Goal: Task Accomplishment & Management: Manage account settings

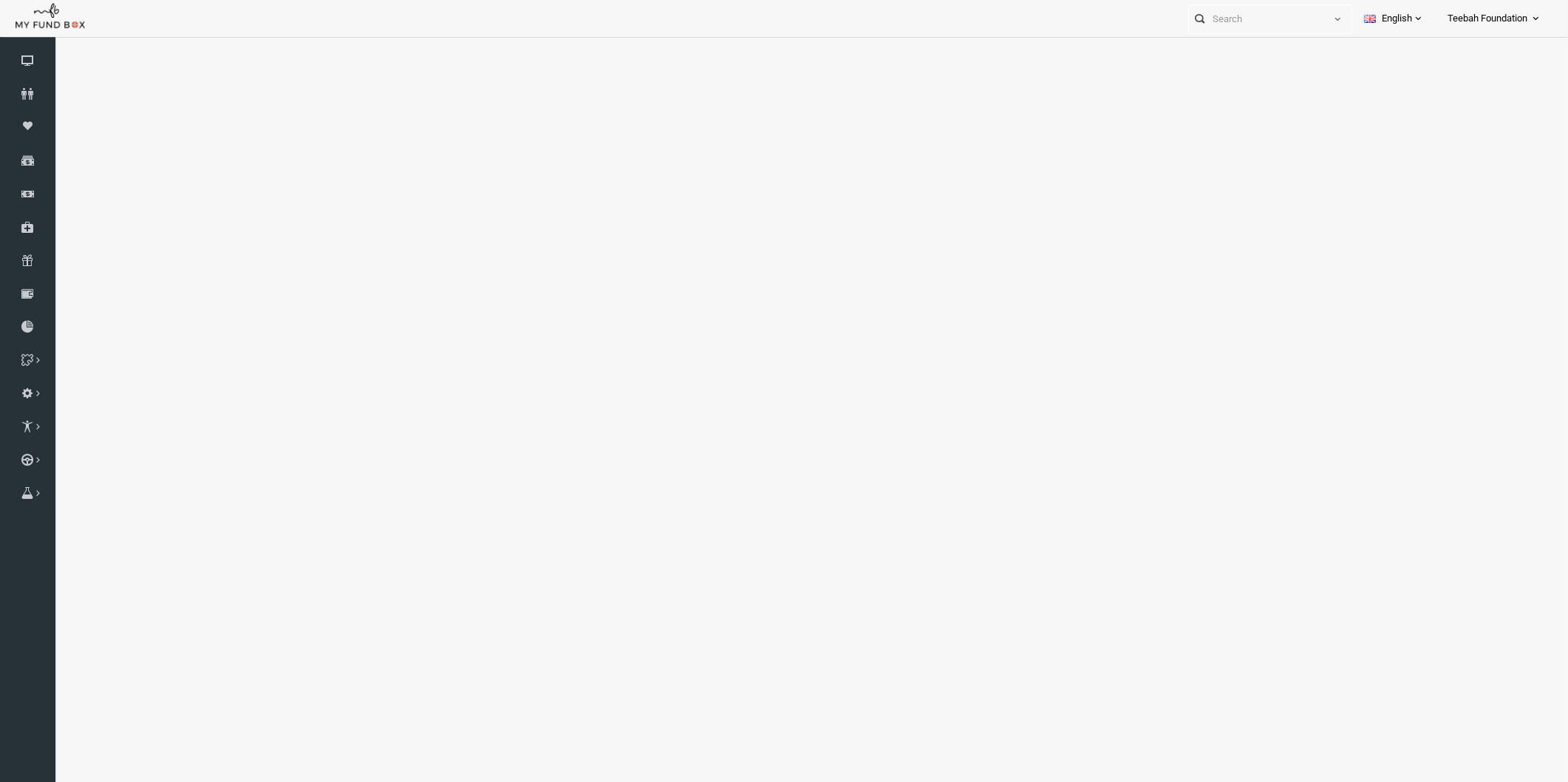
select select "100"
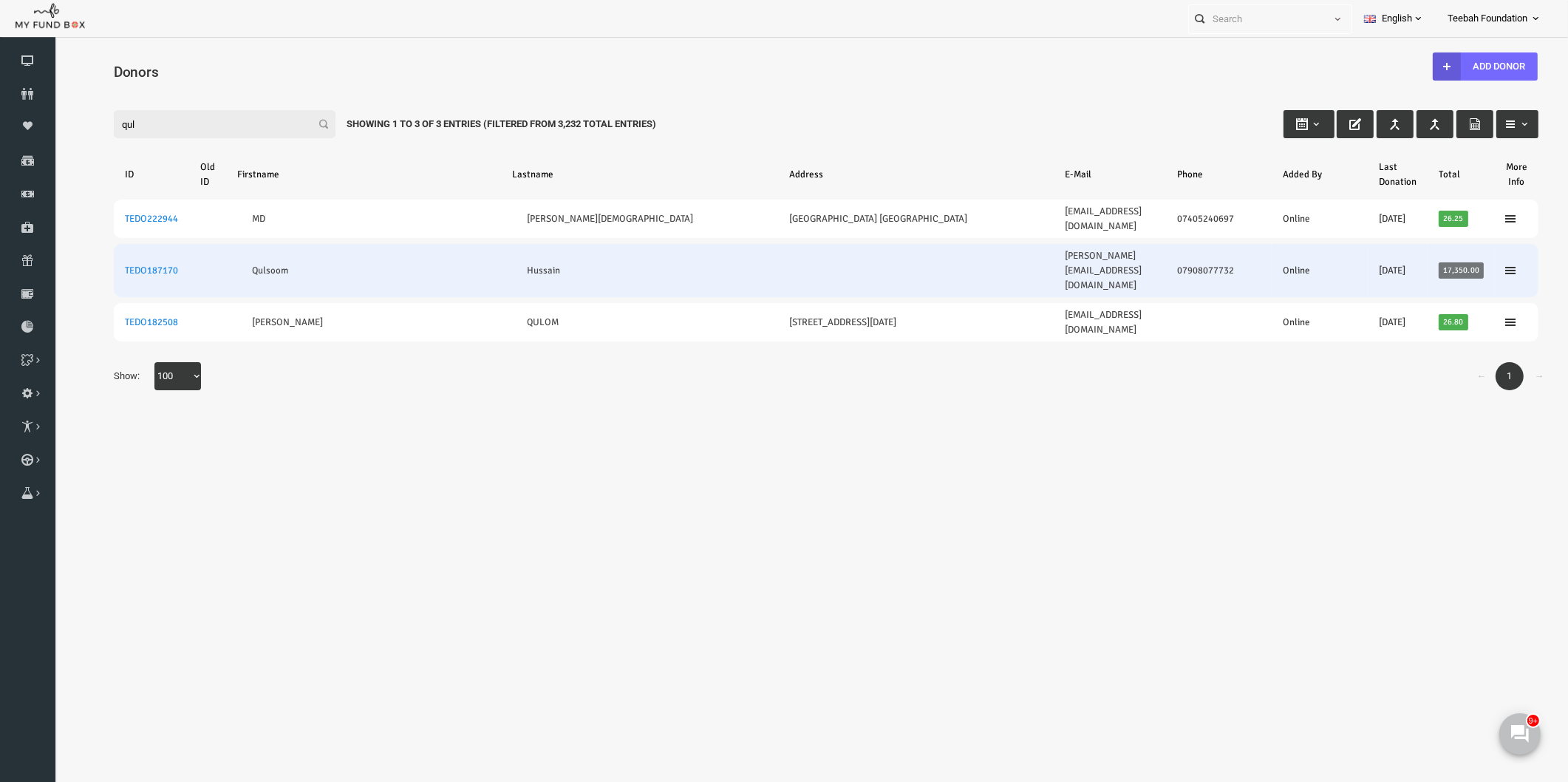
type input "qul"
drag, startPoint x: 153, startPoint y: 243, endPoint x: 95, endPoint y: 244, distance: 58.0
click at [95, 244] on td "TEDO187170" at bounding box center [122, 270] width 76 height 53
copy link "TEDO187170"
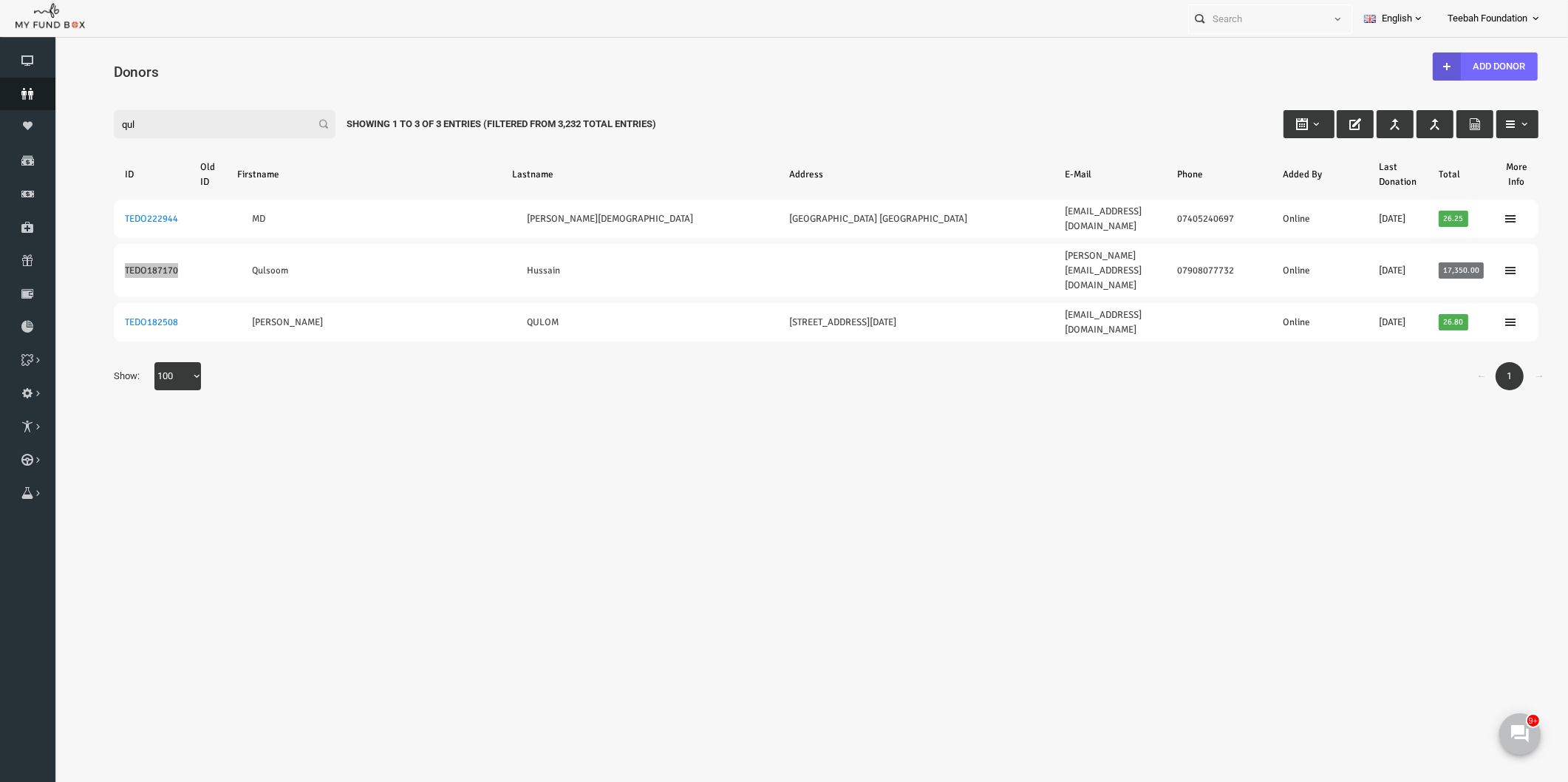
click at [24, 99] on icon at bounding box center [28, 94] width 56 height 12
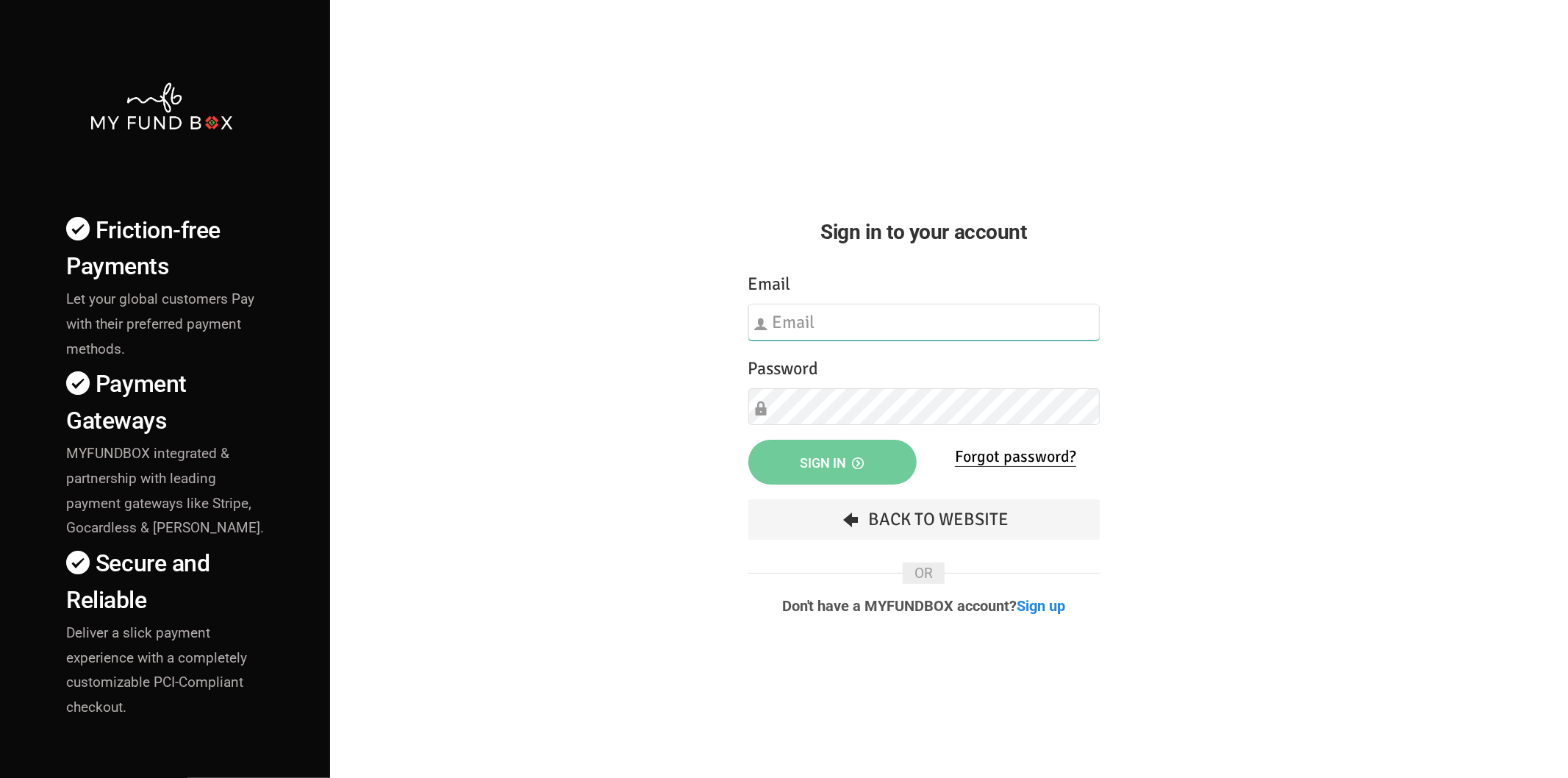
type input "[EMAIL_ADDRESS][DOMAIN_NAME]"
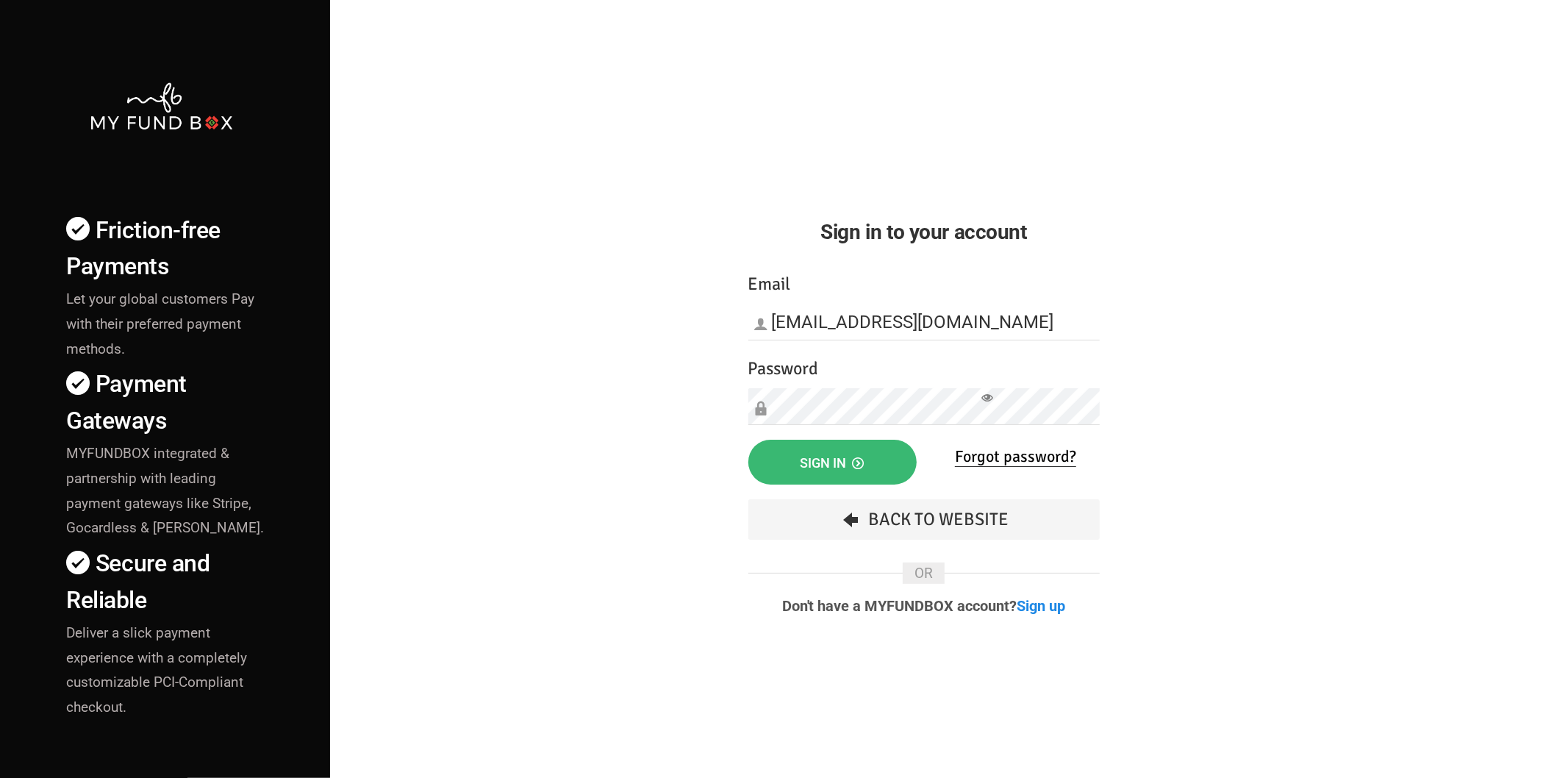
click at [805, 454] on button "Sign in" at bounding box center [833, 462] width 169 height 45
